Goal: Transaction & Acquisition: Purchase product/service

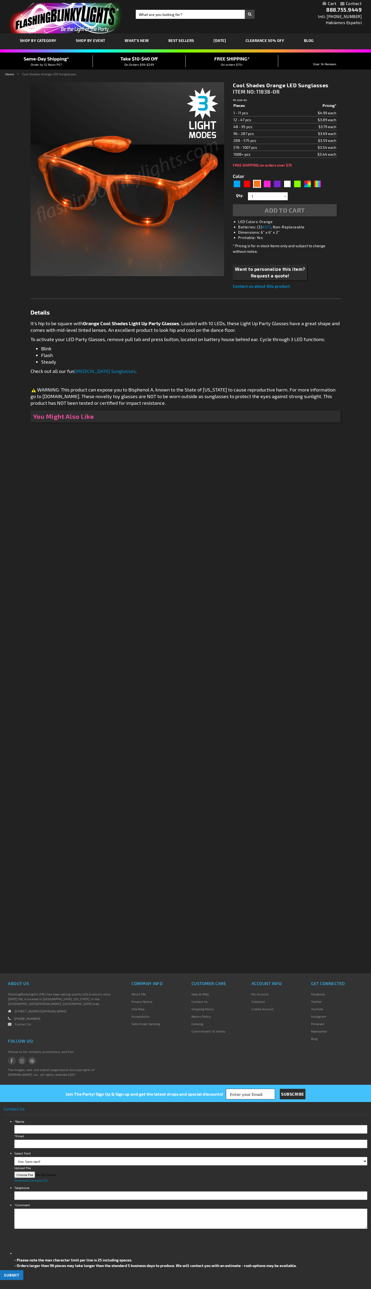
type input "5637"
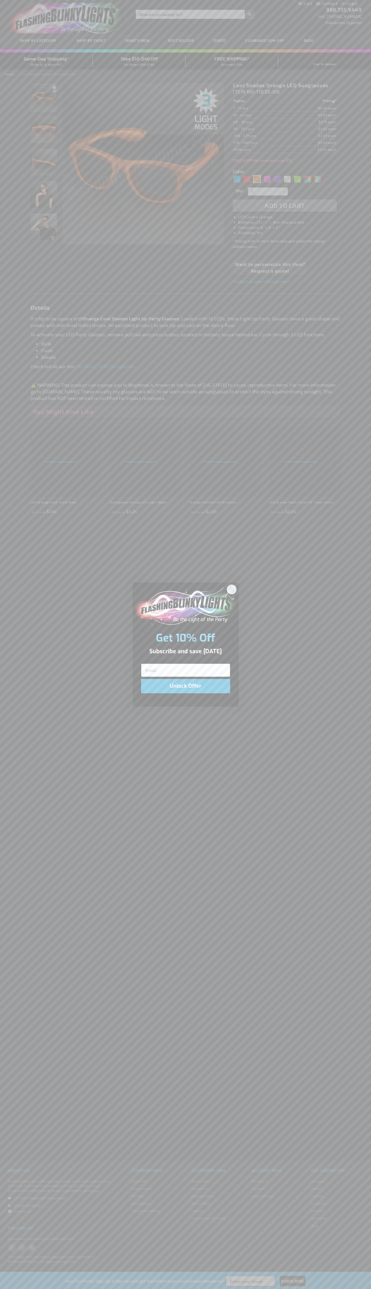
click at [232, 589] on icon "Close dialog" at bounding box center [232, 589] width 4 height 4
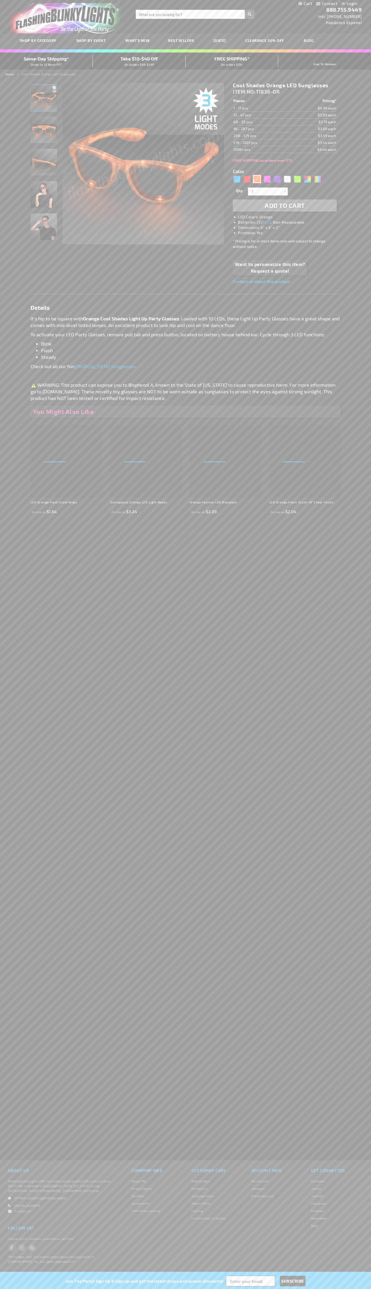
click at [257, 179] on div "Orange" at bounding box center [257, 179] width 8 height 8
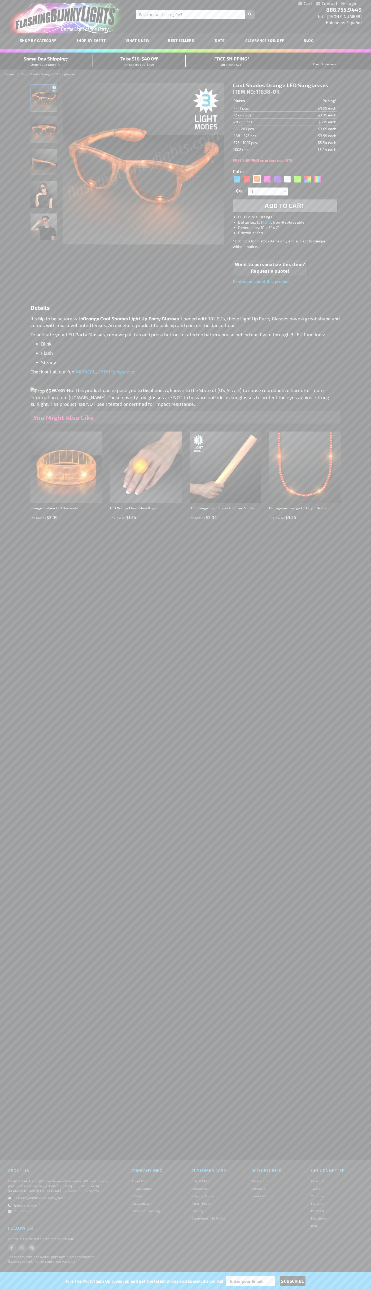
click at [285, 206] on span "Add to Cart" at bounding box center [285, 206] width 40 height 8
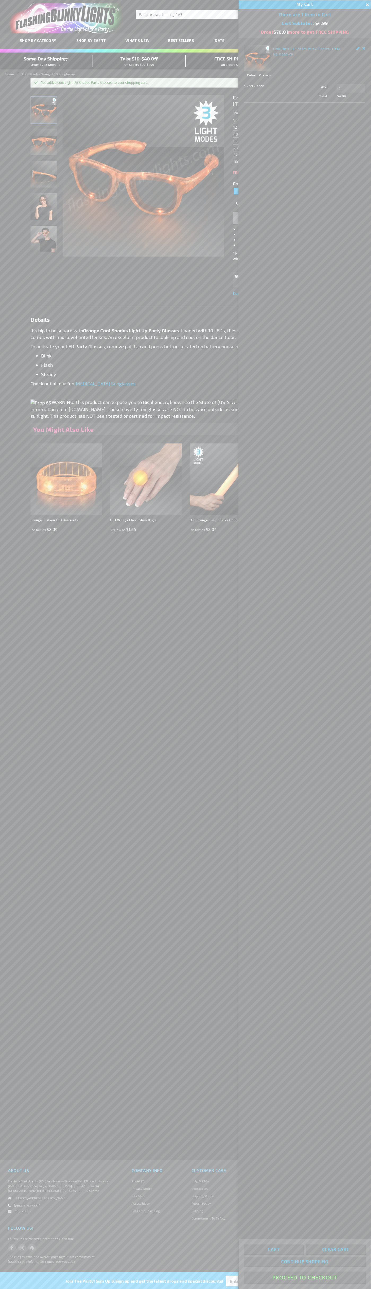
click at [305, 1277] on button "Proceed To Checkout" at bounding box center [304, 1277] width 121 height 12
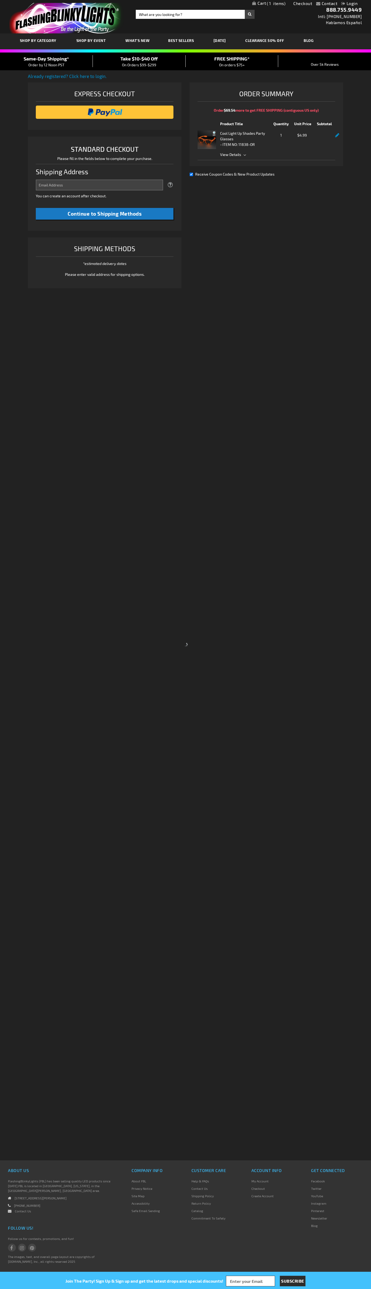
select select "US"
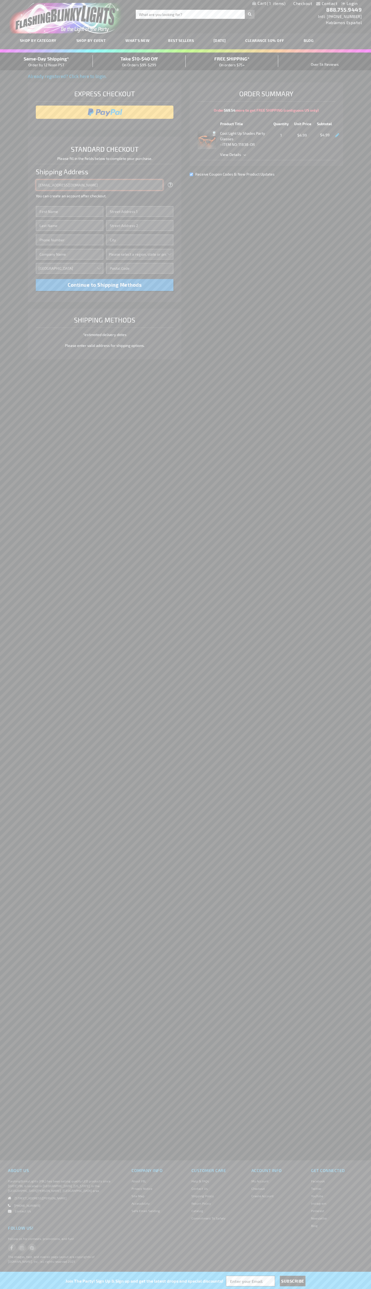
type input "johnsmith005@storebotmail.joonix.net"
type input "John"
type input "651 N. 34th Str."
type input "First floor"
type input "seattle"
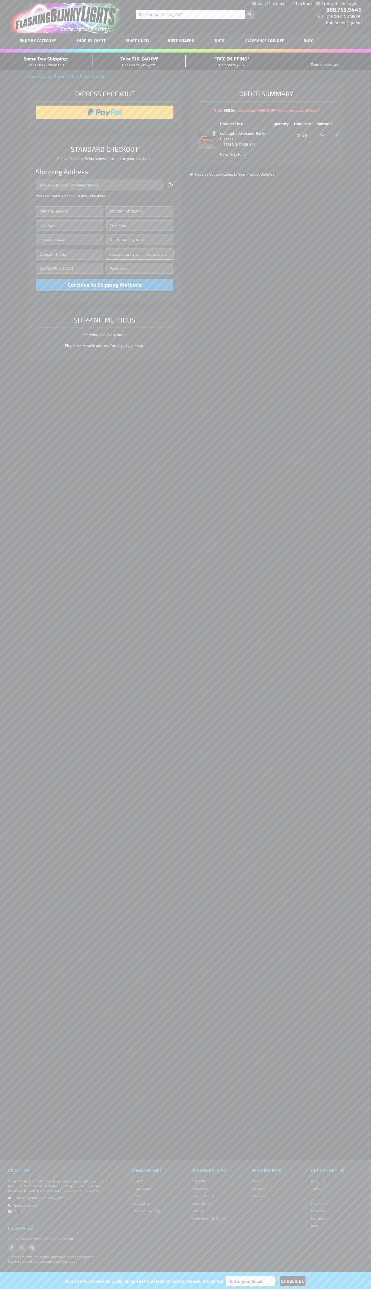
select select "62"
type input "98103"
type input "Smith"
type input "6502530000"
type input "John Smith"
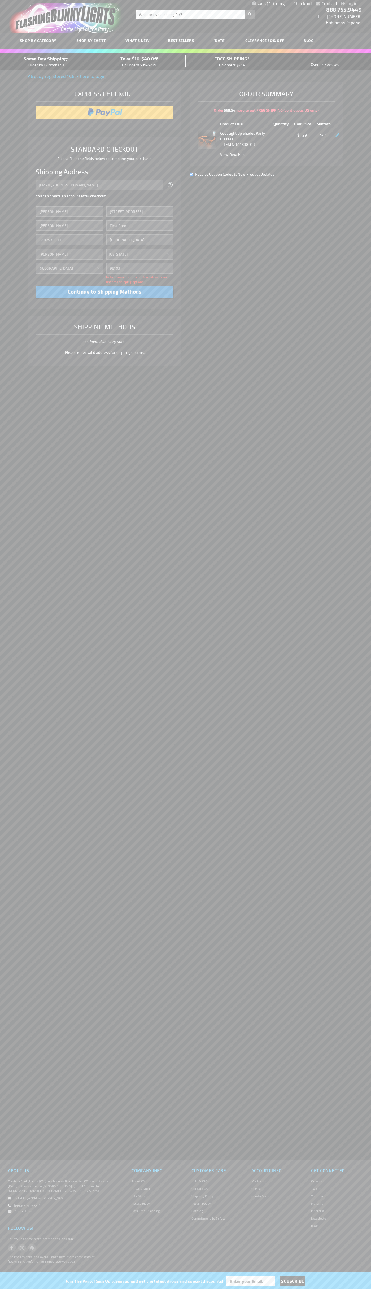
click at [46, 62] on div "Same-Day Shipping* Order by 12 Noon PST" at bounding box center [46, 61] width 93 height 12
click at [105, 112] on input "image" at bounding box center [104, 112] width 133 height 11
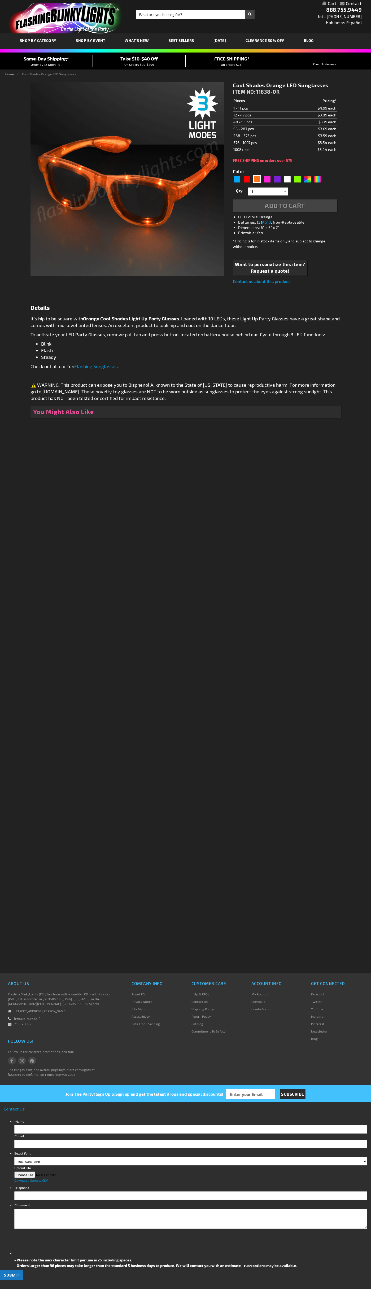
type input "5637"
